Goal: Find specific page/section

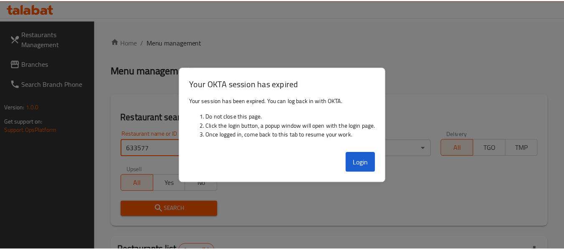
scroll to position [133, 0]
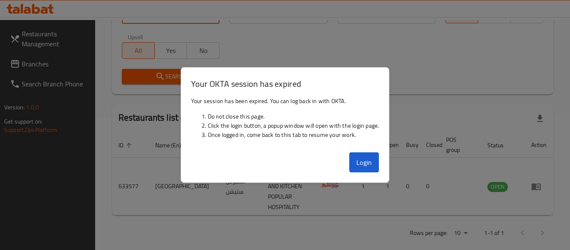
click at [354, 152] on div "Login" at bounding box center [285, 165] width 208 height 33
click at [356, 155] on button "Login" at bounding box center [365, 162] width 30 height 20
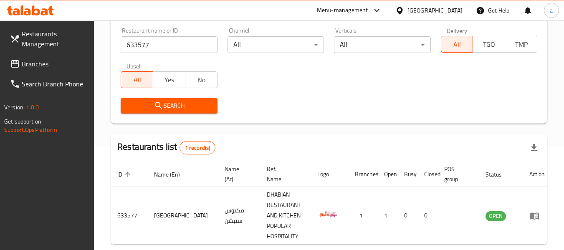
scroll to position [91, 0]
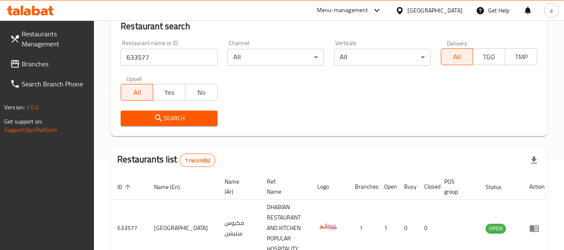
click at [20, 64] on span at bounding box center [16, 64] width 12 height 10
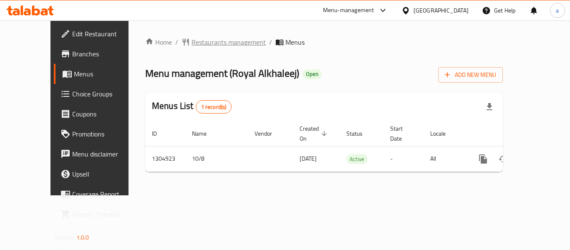
click at [192, 46] on span "Restaurants management" at bounding box center [229, 42] width 74 height 10
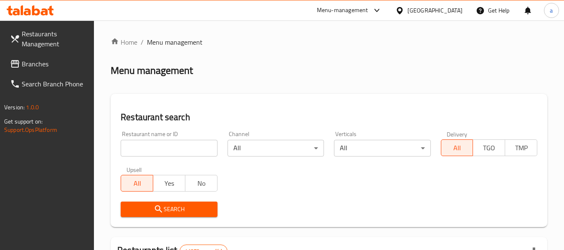
click at [179, 152] on input "search" at bounding box center [169, 148] width 96 height 17
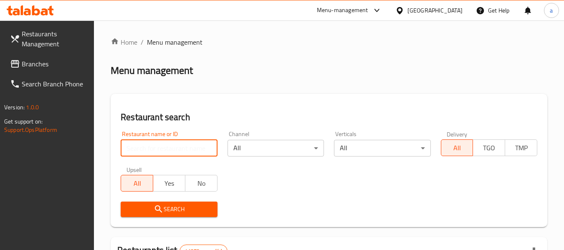
paste input "703441"
type input "703441"
click button "Search" at bounding box center [169, 209] width 96 height 15
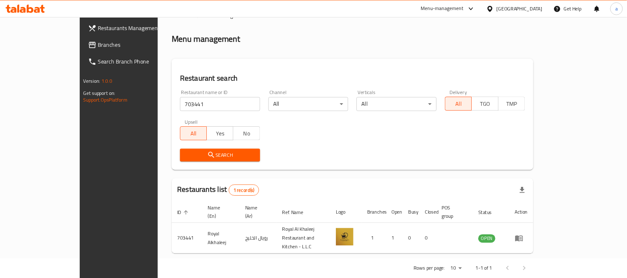
scroll to position [23, 0]
